Goal: Information Seeking & Learning: Learn about a topic

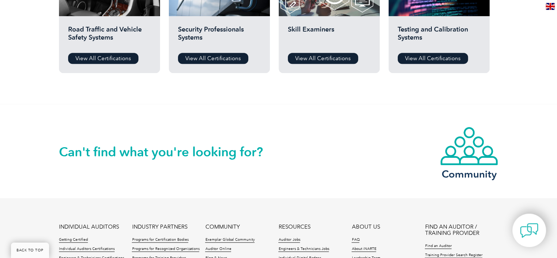
scroll to position [800, 0]
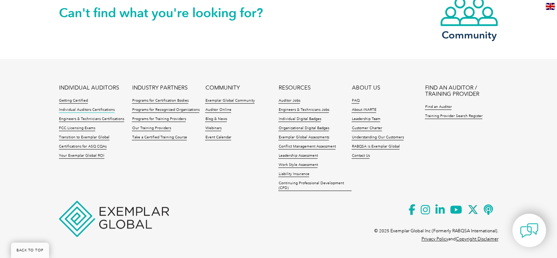
click at [100, 108] on link "Individual Auditors Certifications" at bounding box center [87, 109] width 56 height 5
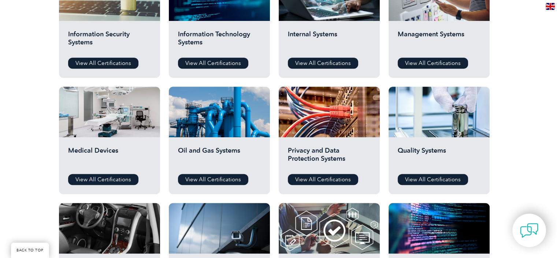
scroll to position [476, 0]
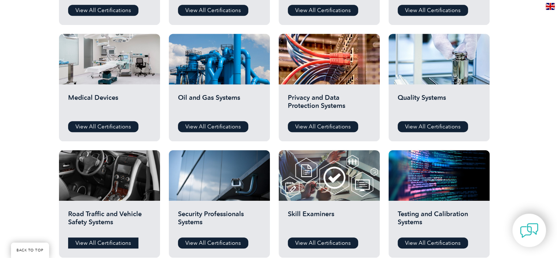
click at [120, 243] on link "View All Certifications" at bounding box center [103, 242] width 70 height 11
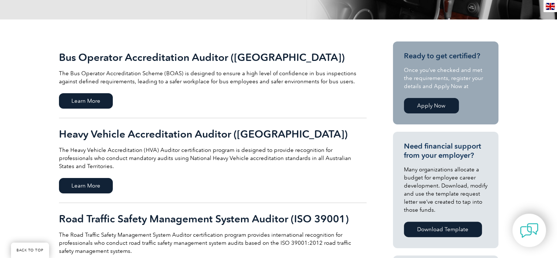
scroll to position [183, 0]
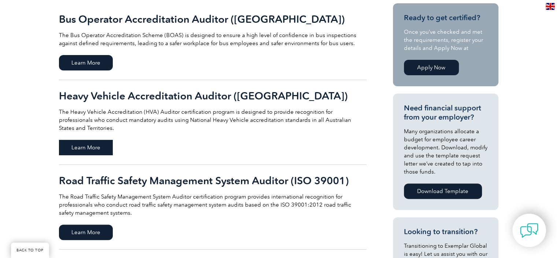
click at [77, 143] on span "Learn More" at bounding box center [86, 147] width 54 height 15
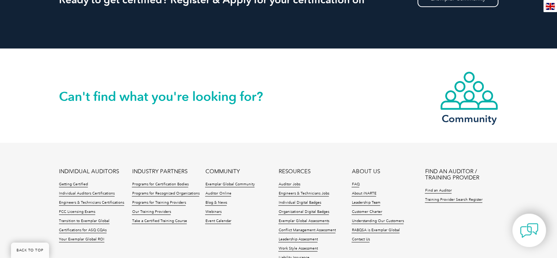
scroll to position [976, 0]
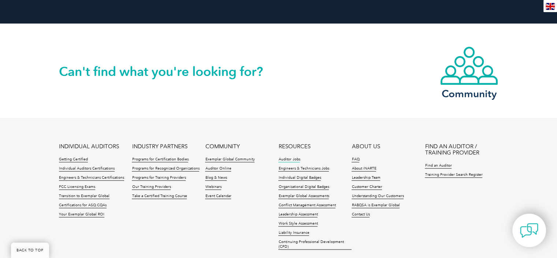
click at [287, 157] on link "Auditor Jobs" at bounding box center [290, 159] width 22 height 5
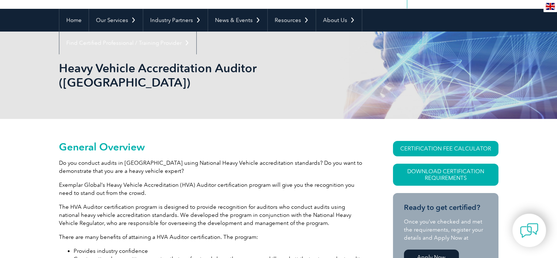
scroll to position [0, 0]
